Goal: Task Accomplishment & Management: Use online tool/utility

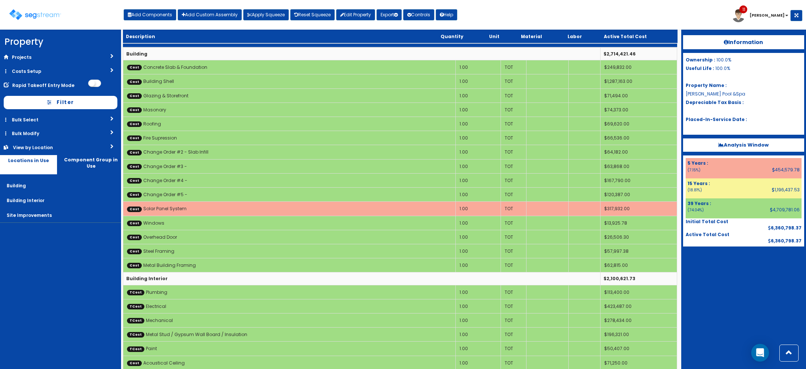
scroll to position [377, 0]
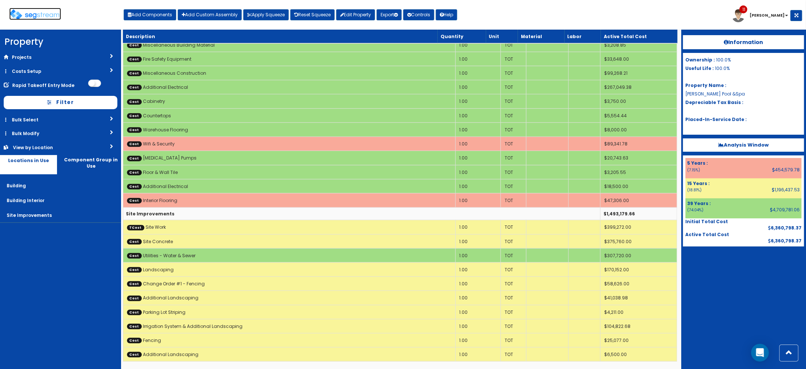
click at [41, 17] on img at bounding box center [35, 14] width 52 height 11
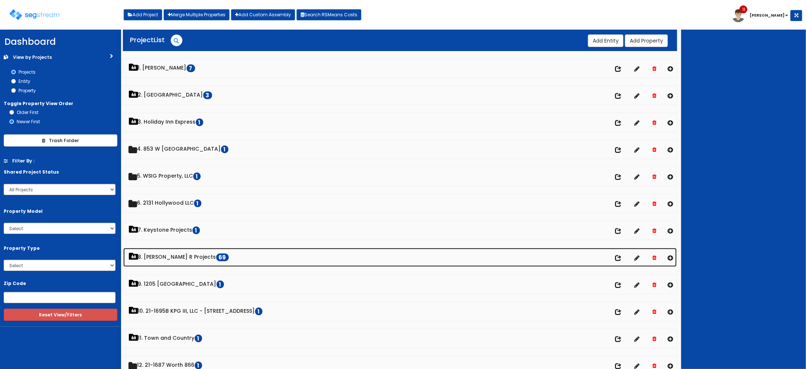
click at [161, 259] on link "8. Paul R Projects 69" at bounding box center [400, 257] width 554 height 19
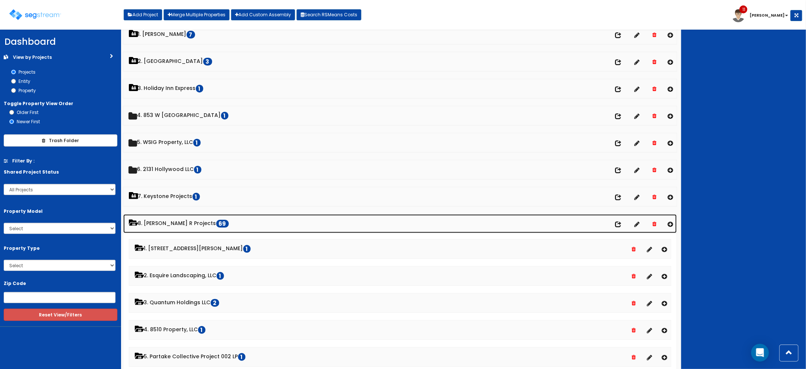
scroll to position [46, 0]
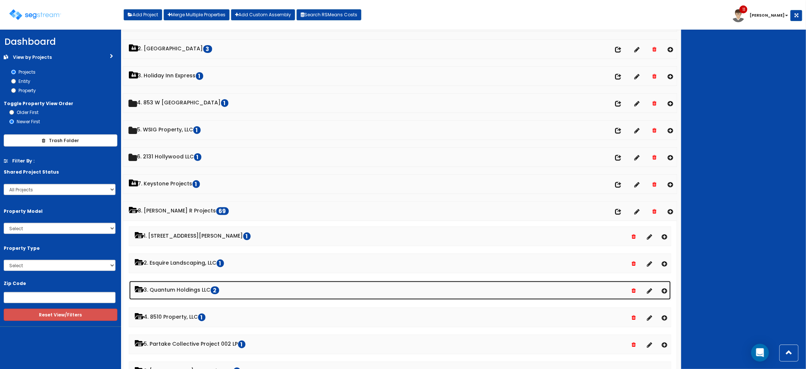
click at [185, 293] on link "3. Quantum Holdings LLC 2" at bounding box center [400, 290] width 542 height 19
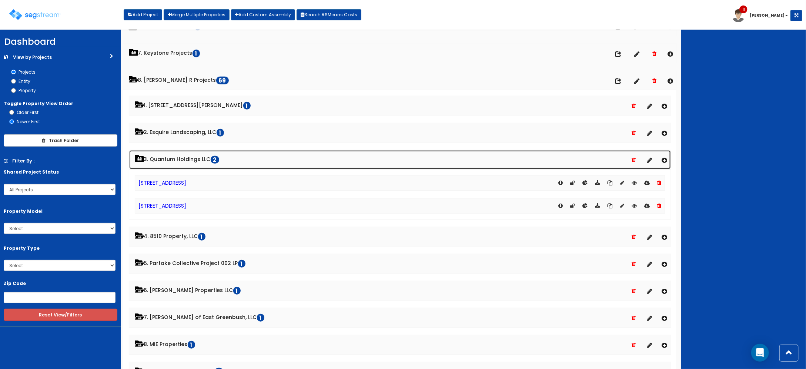
scroll to position [185, 0]
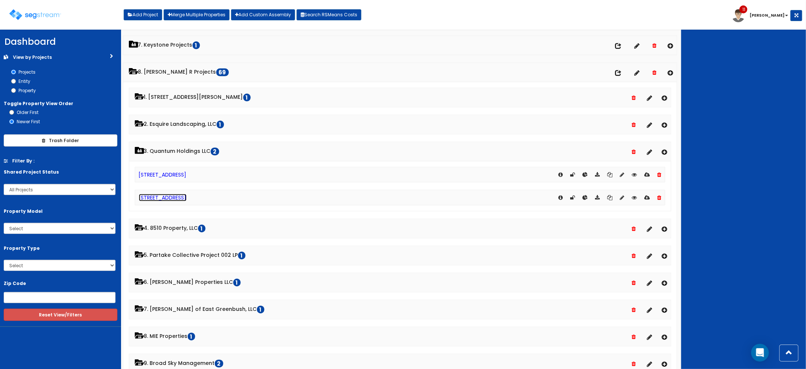
click at [161, 201] on link "[STREET_ADDRESS]" at bounding box center [163, 197] width 48 height 7
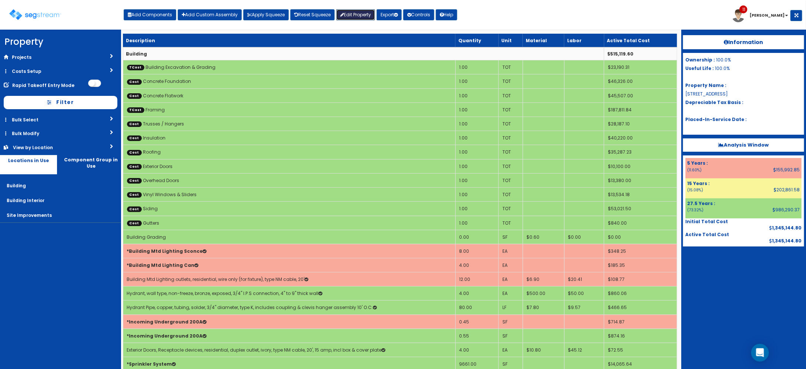
click at [350, 17] on link "Edit Property" at bounding box center [355, 14] width 39 height 11
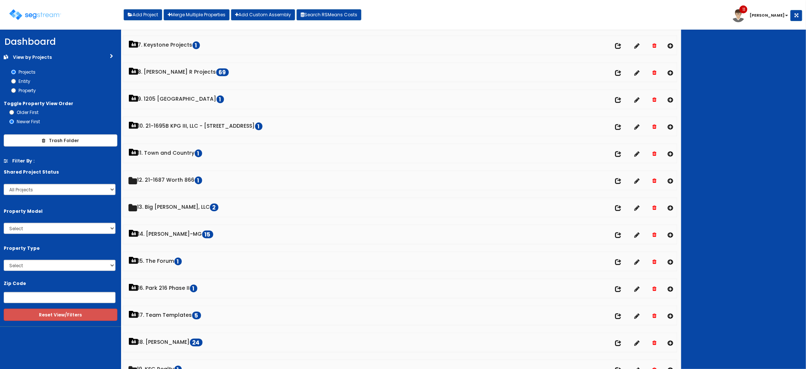
scroll to position [185, 0]
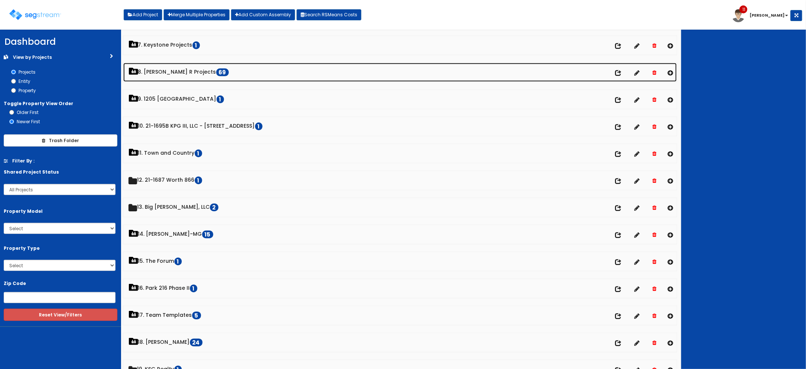
click at [162, 74] on link "8. Paul R Projects 69" at bounding box center [400, 72] width 554 height 19
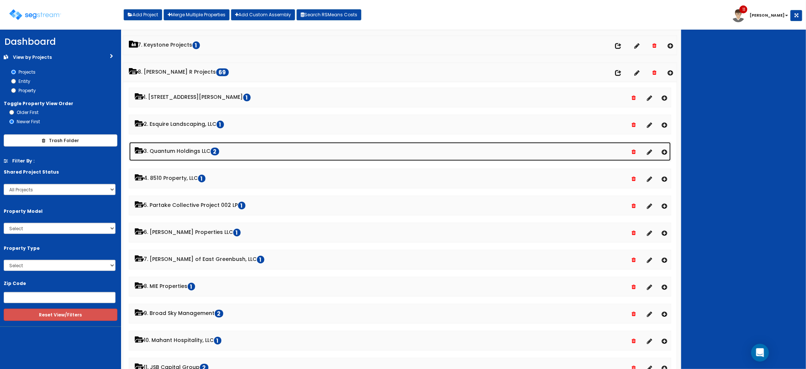
click at [178, 157] on link "3. Quantum Holdings LLC 2" at bounding box center [400, 151] width 542 height 19
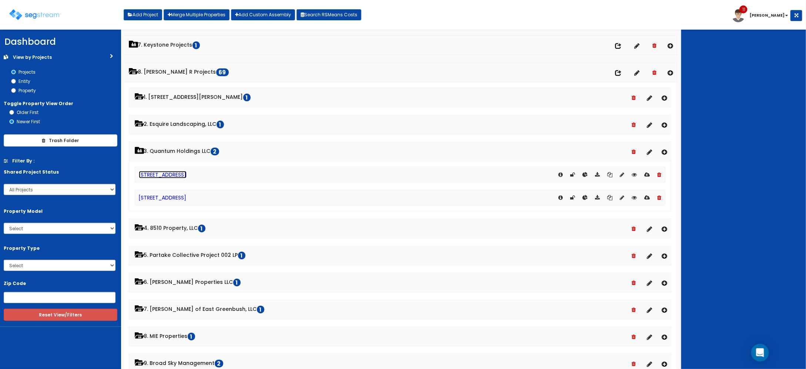
click at [164, 173] on link "[STREET_ADDRESS]" at bounding box center [163, 174] width 48 height 7
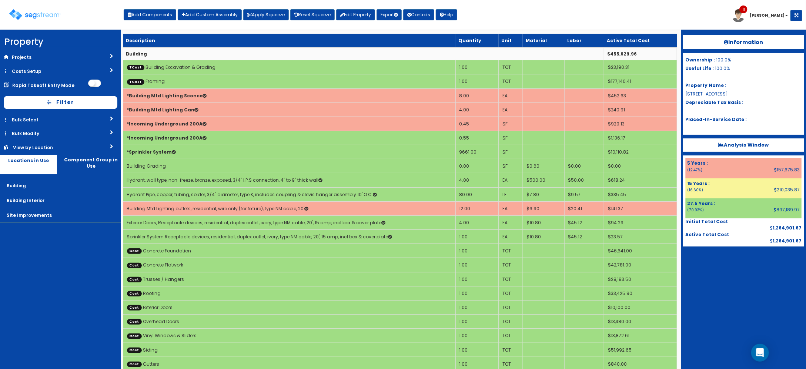
click at [50, 4] on div "Toggle navigation" at bounding box center [66, 11] width 114 height 35
click at [52, 5] on div "Toggle navigation" at bounding box center [66, 11] width 114 height 35
click at [53, 17] on img at bounding box center [35, 14] width 52 height 11
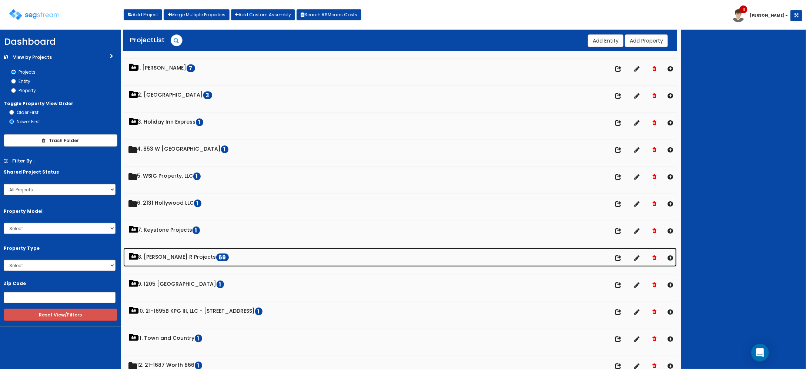
click at [184, 257] on link "8. Paul R Projects 69" at bounding box center [400, 257] width 554 height 19
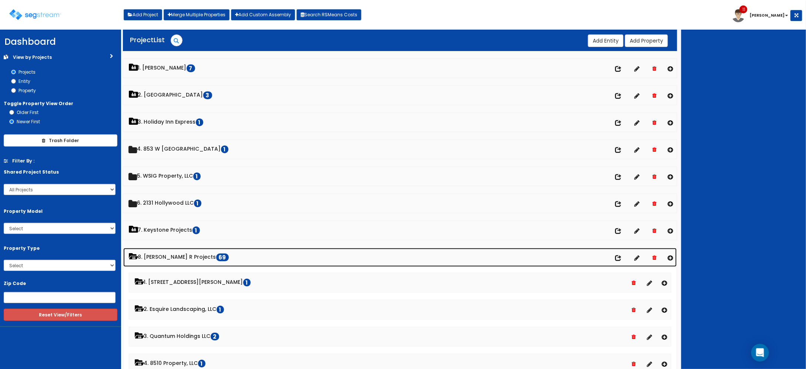
click at [171, 256] on link "8. Paul R Projects 69" at bounding box center [400, 257] width 554 height 19
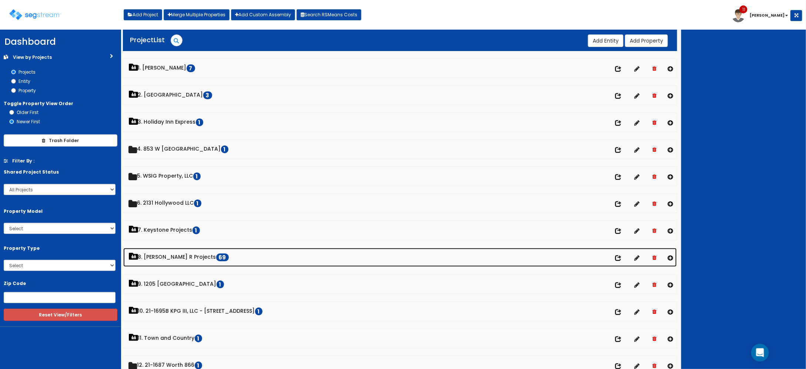
click at [168, 258] on link "8. Paul R Projects 69" at bounding box center [400, 257] width 554 height 19
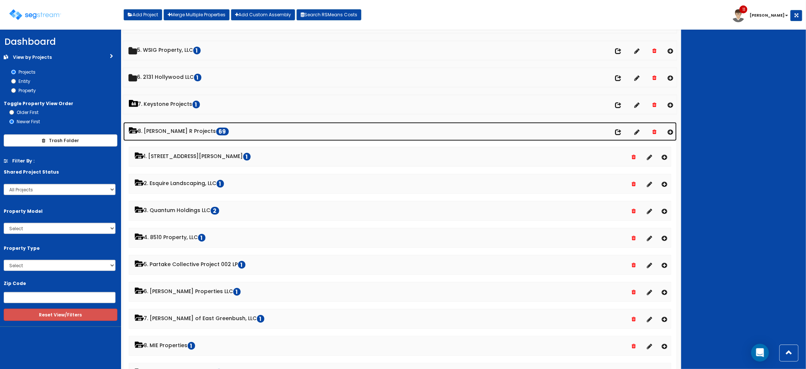
scroll to position [185, 0]
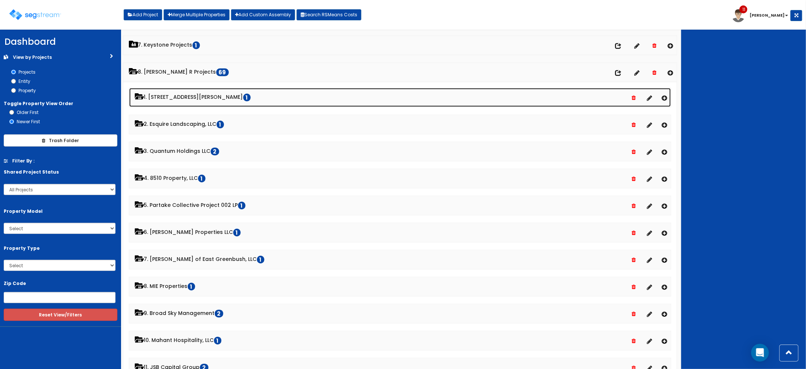
click at [176, 98] on link "1. 2807 Ferguson Lane LP 1" at bounding box center [400, 97] width 542 height 19
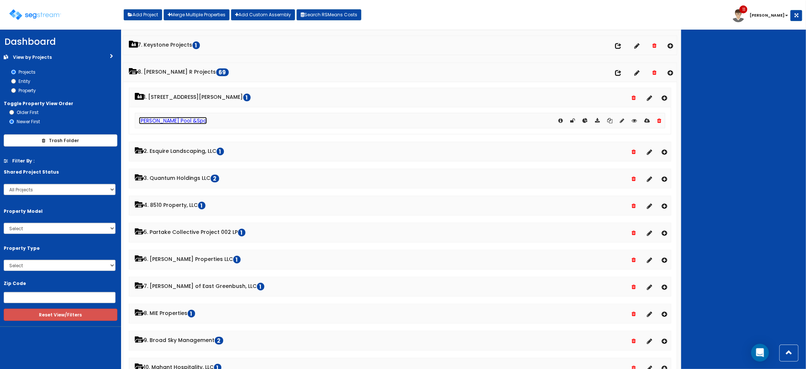
click at [171, 124] on link "[PERSON_NAME] Pool &Spa" at bounding box center [173, 120] width 68 height 7
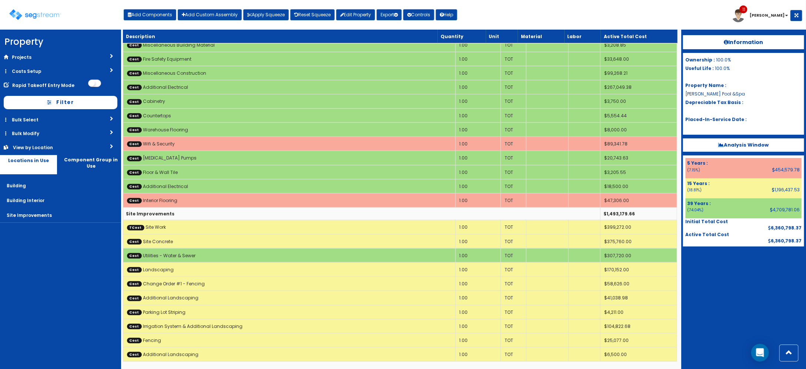
scroll to position [377, 0]
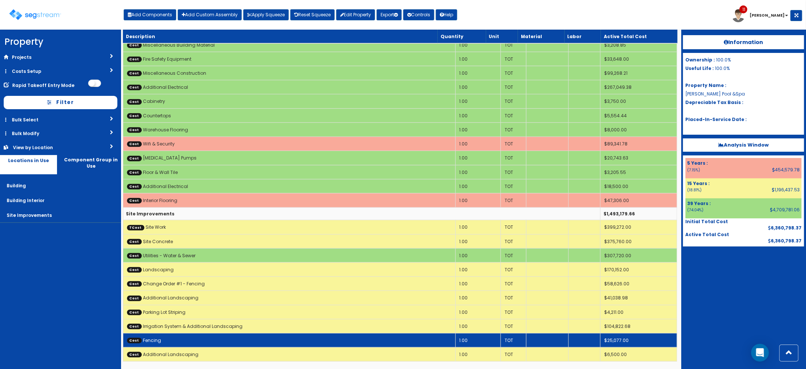
click at [195, 343] on td "Cost Fencing" at bounding box center [289, 341] width 332 height 14
click at [196, 343] on td "Cost Fencing" at bounding box center [289, 341] width 332 height 14
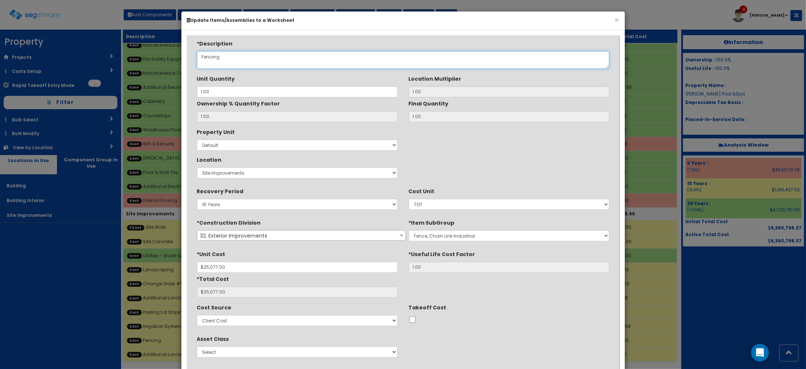
click at [198, 58] on textarea "Fencing" at bounding box center [403, 60] width 412 height 18
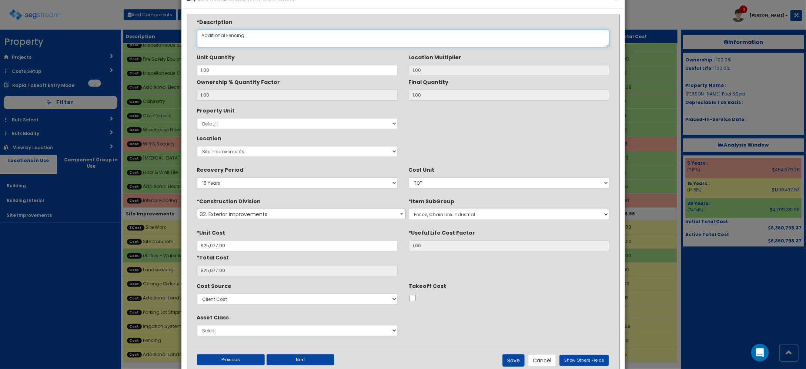
scroll to position [43, 0]
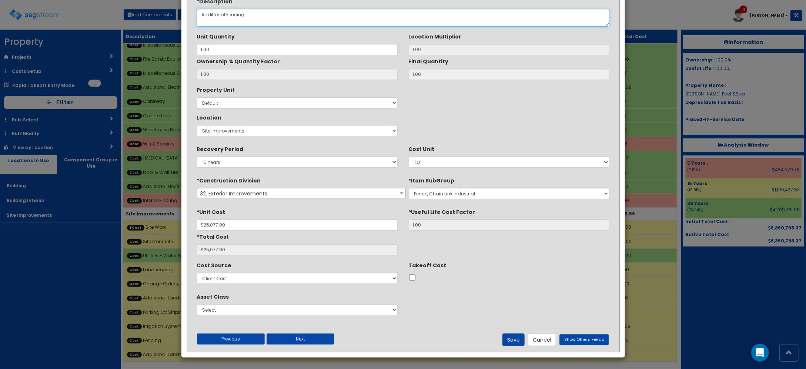
type textarea "Additional Fencing"
click at [513, 338] on button "Save" at bounding box center [513, 340] width 22 height 13
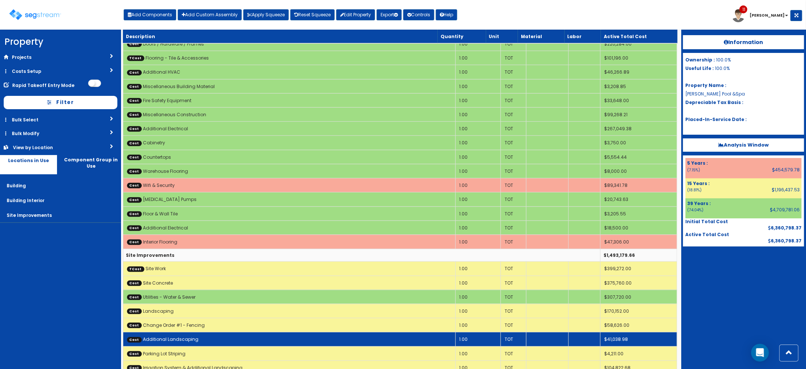
scroll to position [377, 0]
